Goal: Task Accomplishment & Management: Use online tool/utility

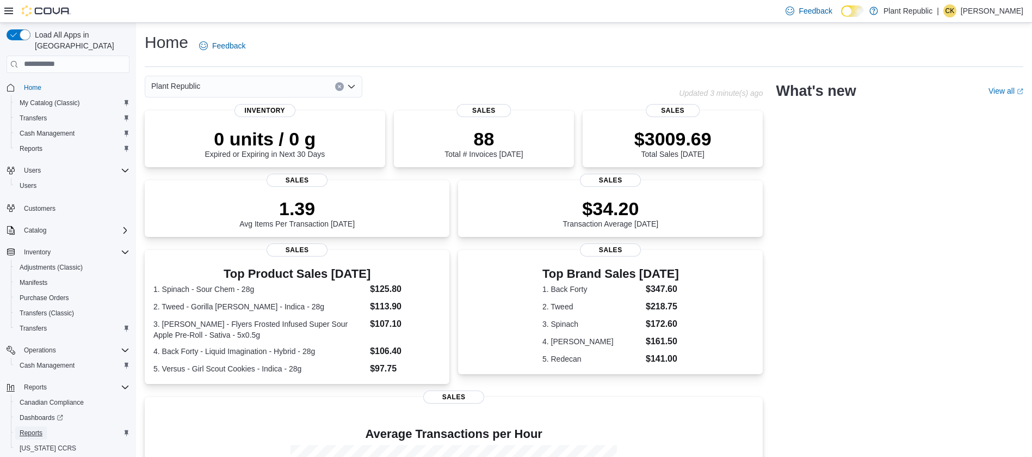
click at [40, 428] on span "Reports" at bounding box center [31, 432] width 23 height 9
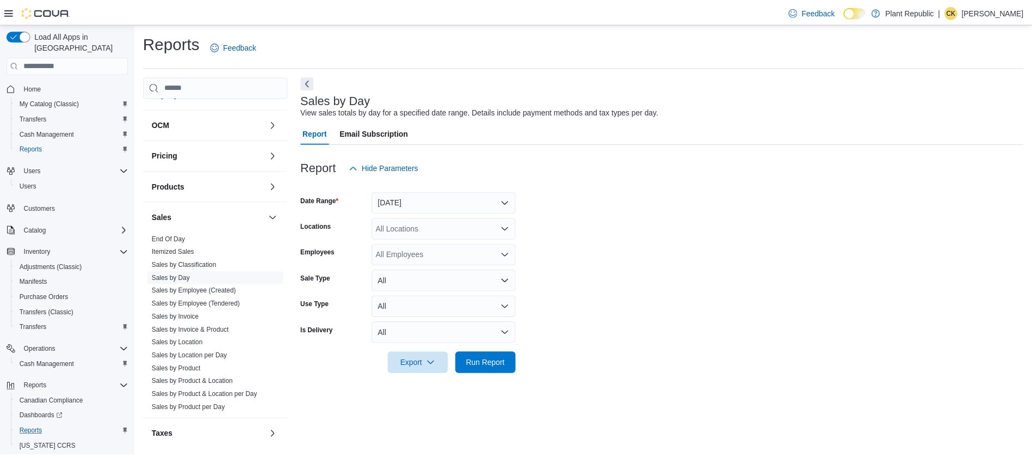
scroll to position [243, 0]
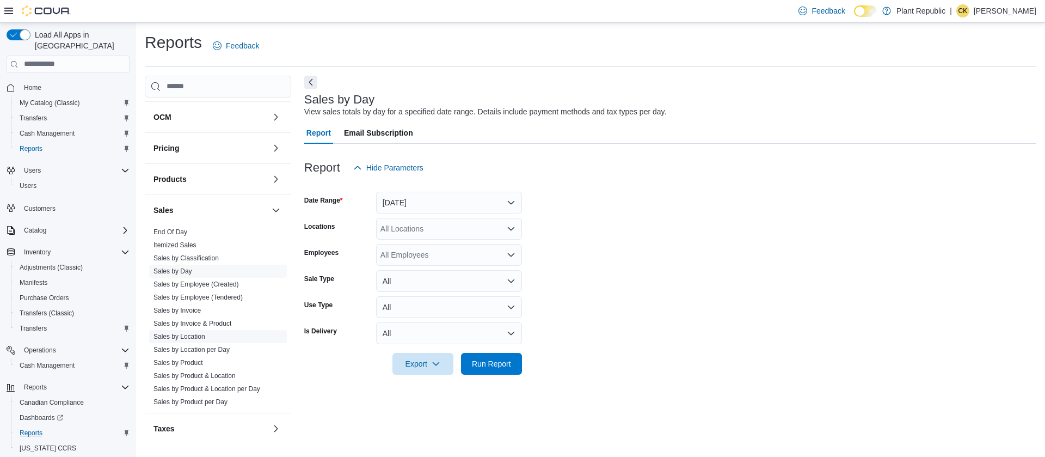
click at [188, 338] on link "Sales by Location" at bounding box center [179, 337] width 52 height 8
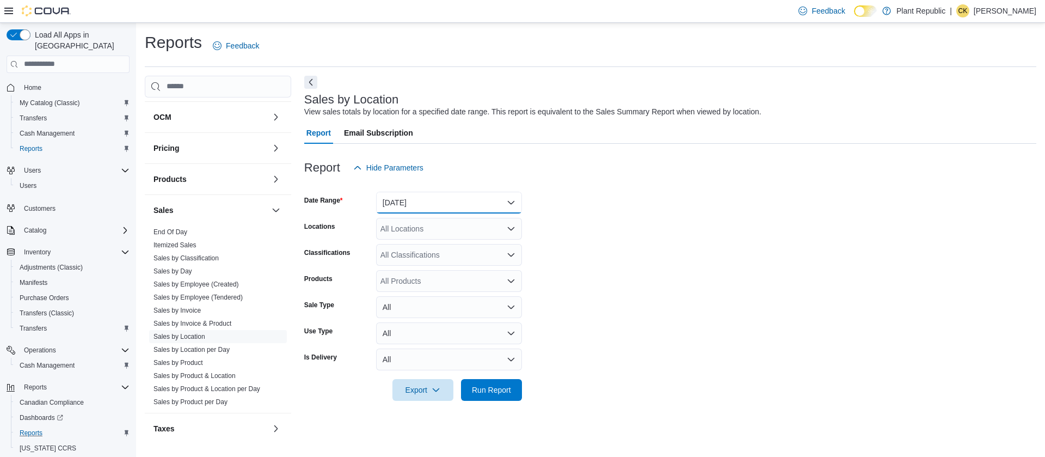
click at [512, 202] on button "[DATE]" at bounding box center [449, 203] width 146 height 22
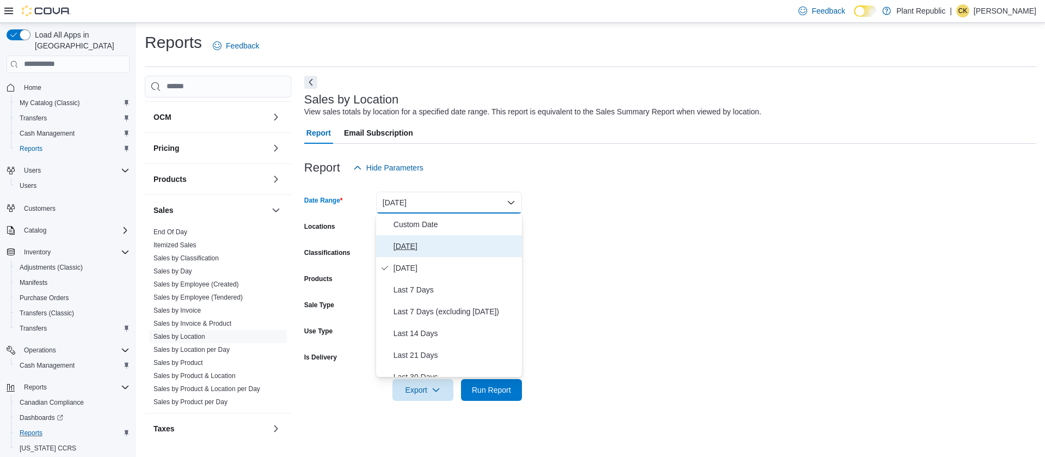
click at [411, 244] on span "[DATE]" at bounding box center [456, 245] width 124 height 13
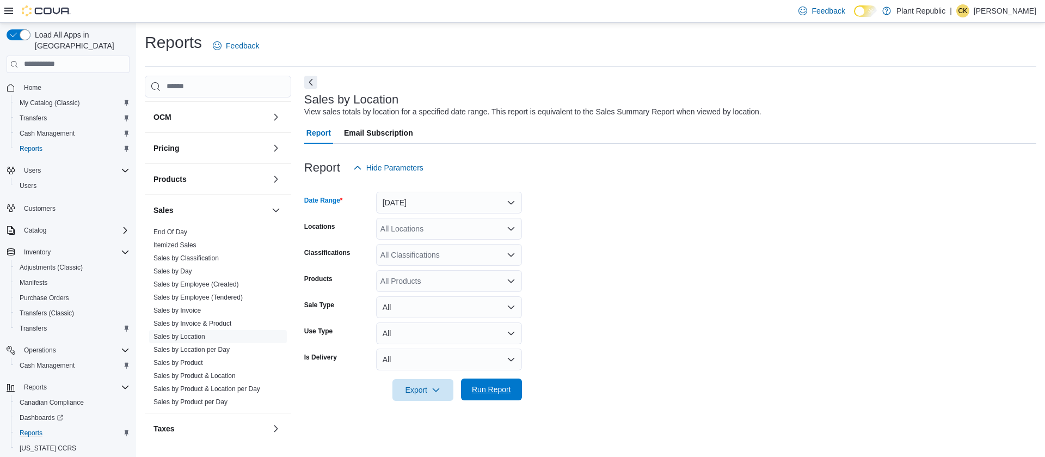
click at [485, 383] on span "Run Report" at bounding box center [492, 389] width 48 height 22
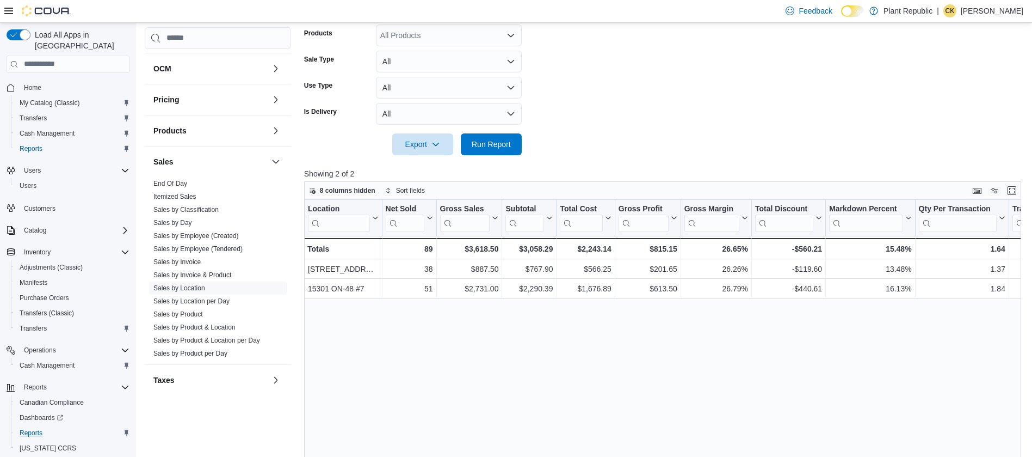
scroll to position [247, 0]
